Goal: Navigation & Orientation: Find specific page/section

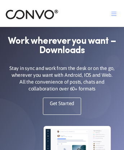
scroll to position [865, 0]
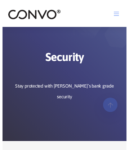
scroll to position [1205, 0]
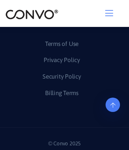
scroll to position [1141, 0]
